Goal: Transaction & Acquisition: Book appointment/travel/reservation

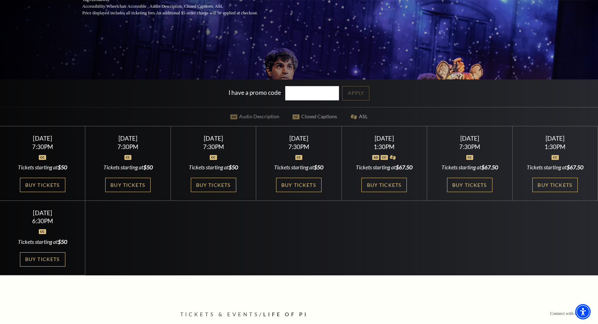
scroll to position [178, 0]
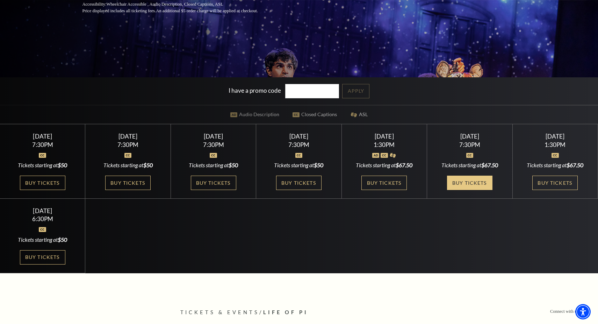
click at [463, 186] on link "Buy Tickets" at bounding box center [469, 182] width 45 height 14
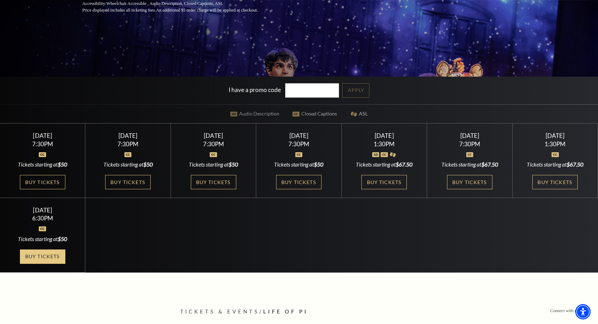
scroll to position [177, 0]
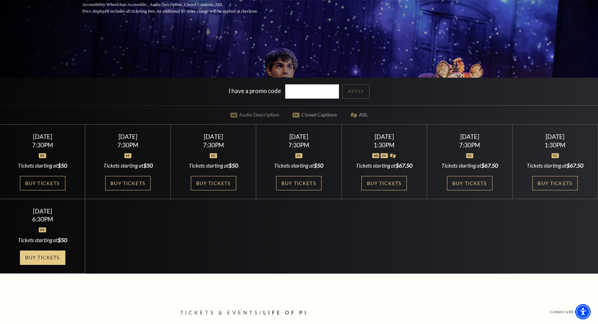
click at [59, 265] on link "Buy Tickets" at bounding box center [42, 257] width 45 height 14
click at [377, 180] on link "Buy Tickets" at bounding box center [383, 183] width 45 height 14
click at [546, 188] on link "Buy Tickets" at bounding box center [554, 183] width 45 height 14
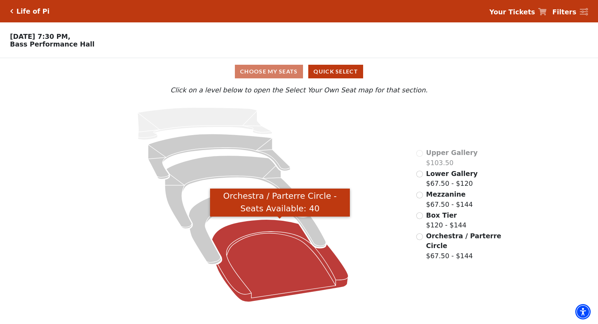
click at [258, 261] on icon "Orchestra / Parterre Circle - Seats Available: 40" at bounding box center [280, 260] width 136 height 82
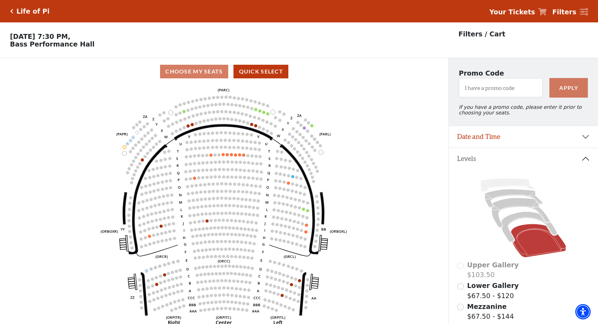
scroll to position [33, 0]
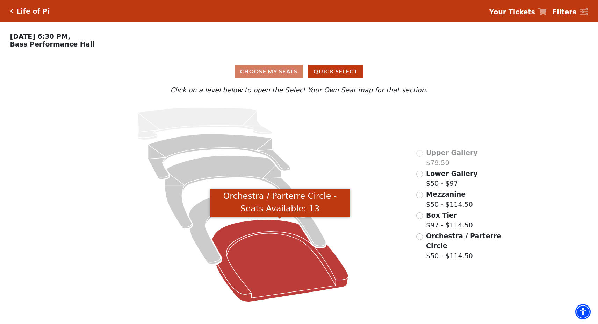
click at [245, 255] on icon "Orchestra / Parterre Circle - Seats Available: 13" at bounding box center [280, 260] width 136 height 82
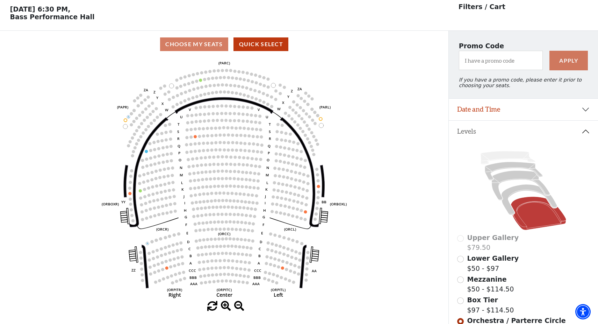
scroll to position [28, 0]
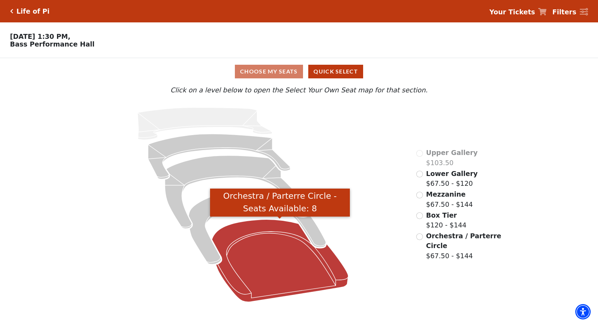
click at [277, 263] on icon "Orchestra / Parterre Circle - Seats Available: 8" at bounding box center [280, 260] width 136 height 82
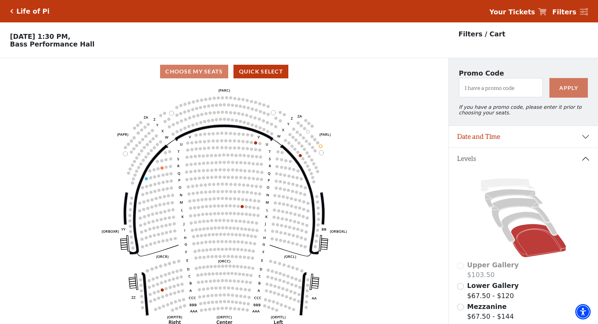
scroll to position [33, 0]
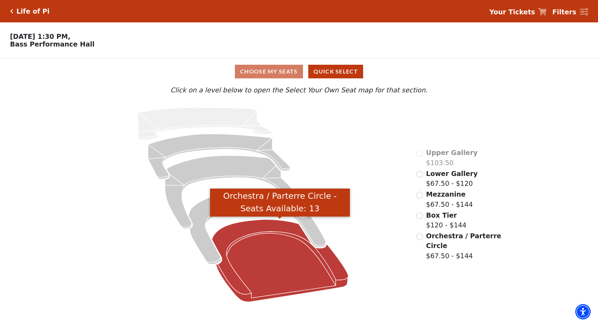
click at [232, 252] on icon "Orchestra / Parterre Circle - Seats Available: 13" at bounding box center [280, 260] width 136 height 82
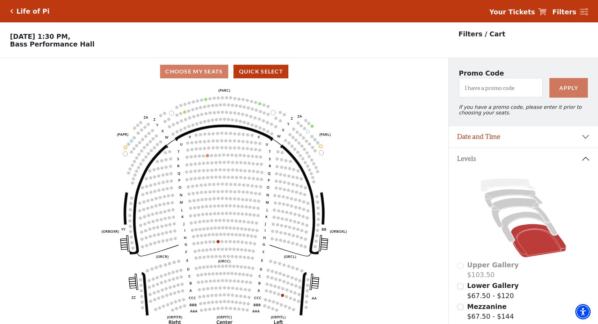
scroll to position [33, 0]
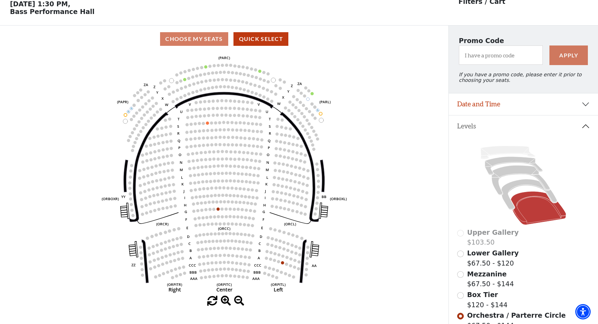
click at [521, 188] on icon at bounding box center [523, 185] width 132 height 84
click at [520, 184] on icon at bounding box center [530, 194] width 56 height 30
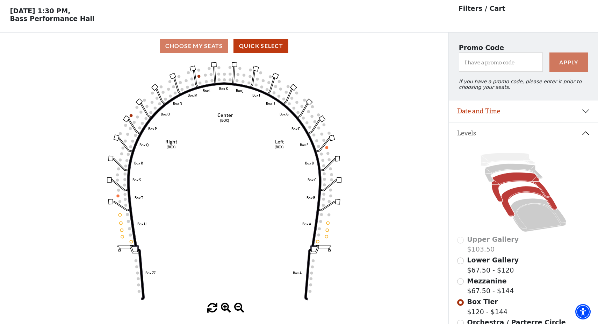
scroll to position [27, 0]
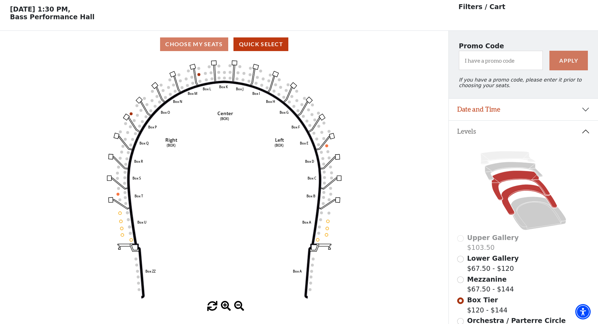
click at [503, 181] on icon at bounding box center [521, 186] width 58 height 30
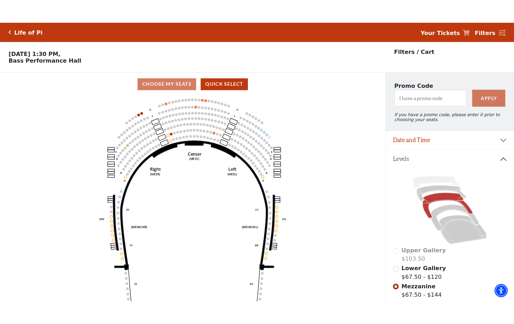
scroll to position [0, 0]
